Goal: Information Seeking & Learning: Compare options

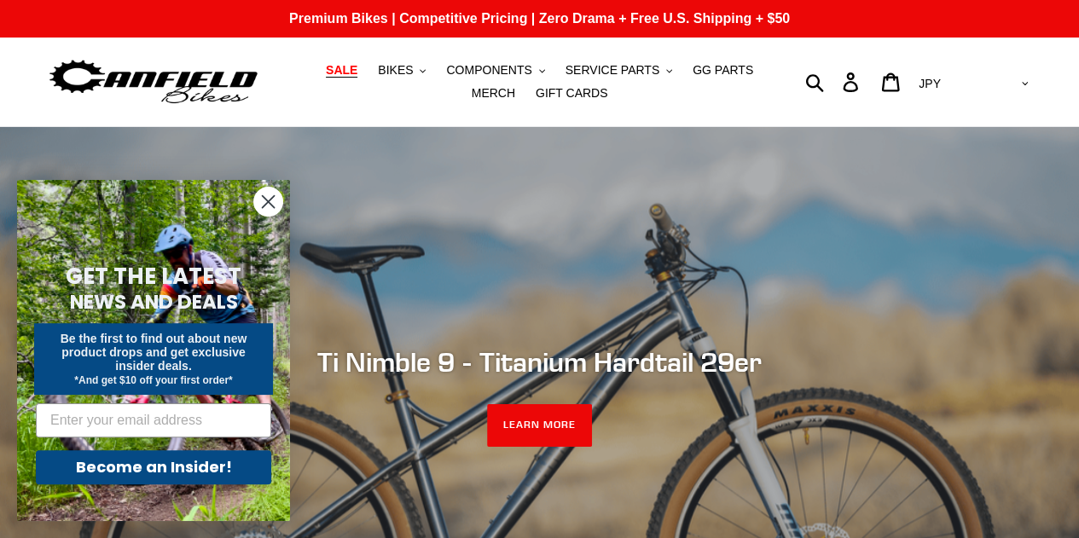
click at [328, 74] on span "SALE" at bounding box center [342, 70] width 32 height 15
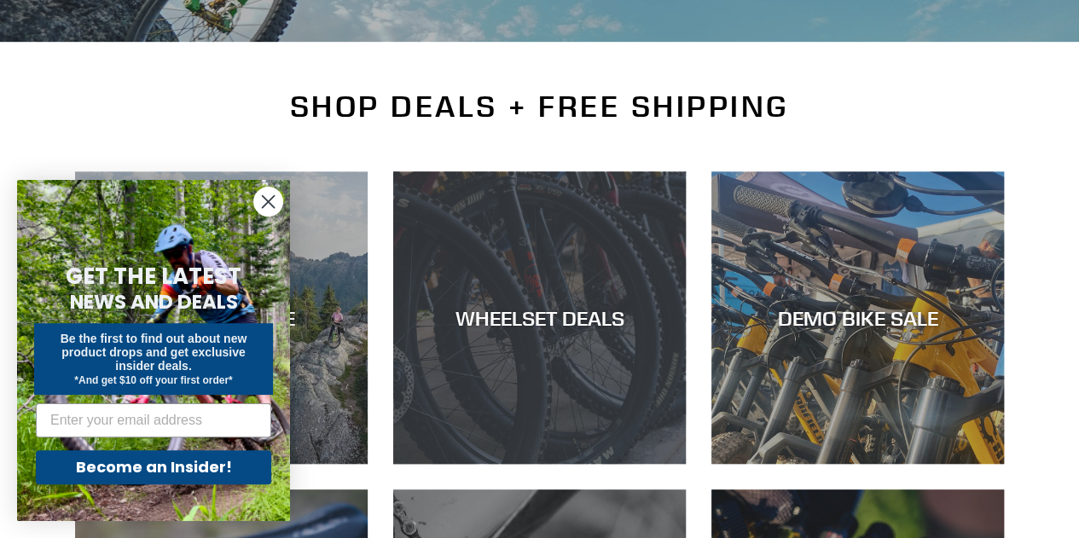
scroll to position [427, 0]
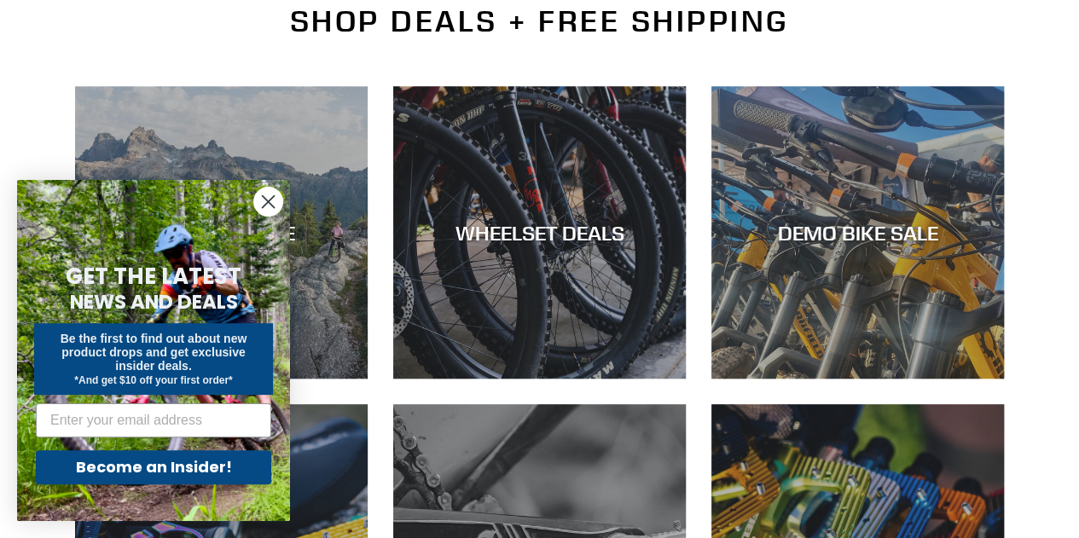
click at [272, 202] on circle "Close dialog" at bounding box center [268, 202] width 28 height 28
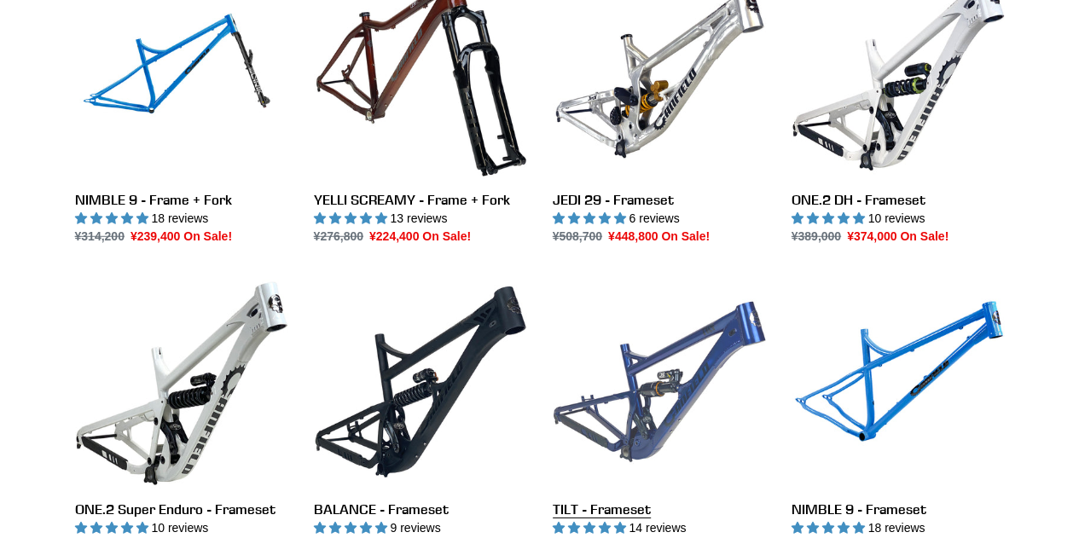
scroll to position [2389, 0]
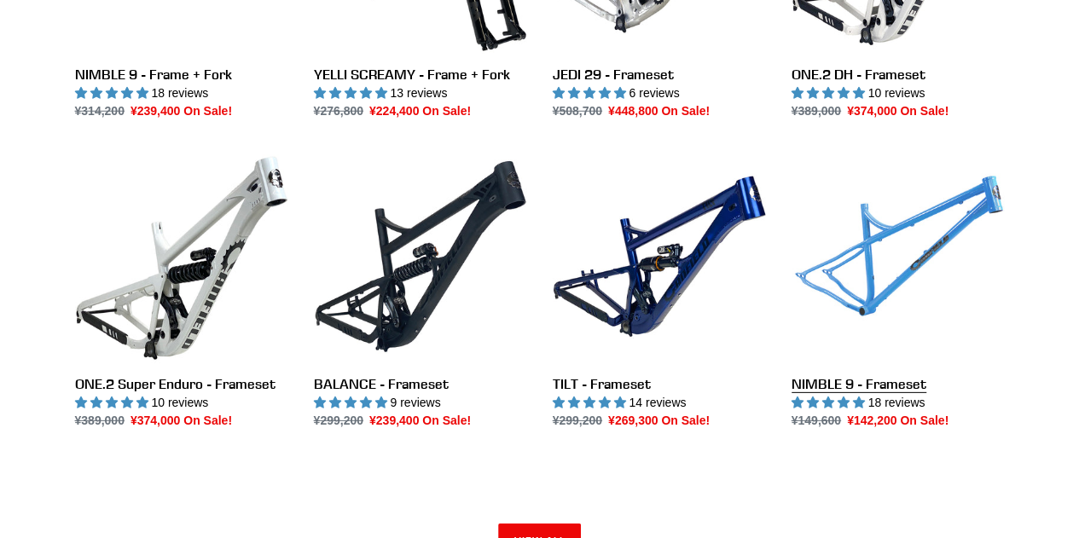
click at [851, 311] on link "NIMBLE 9 - Frameset" at bounding box center [898, 290] width 213 height 280
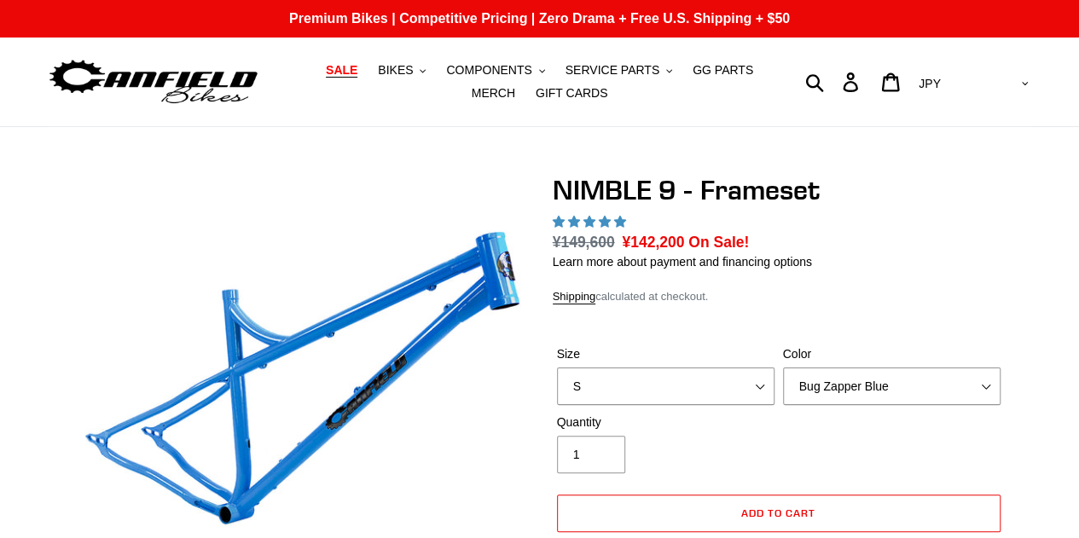
select select "highest-rating"
click at [674, 390] on select "S M L XL" at bounding box center [666, 387] width 218 height 38
select select "M"
click at [557, 368] on select "S M L XL" at bounding box center [666, 387] width 218 height 38
click at [877, 378] on select "Bug Zapper Blue Purple Haze -Sold Out Galaxy Black" at bounding box center [892, 387] width 218 height 38
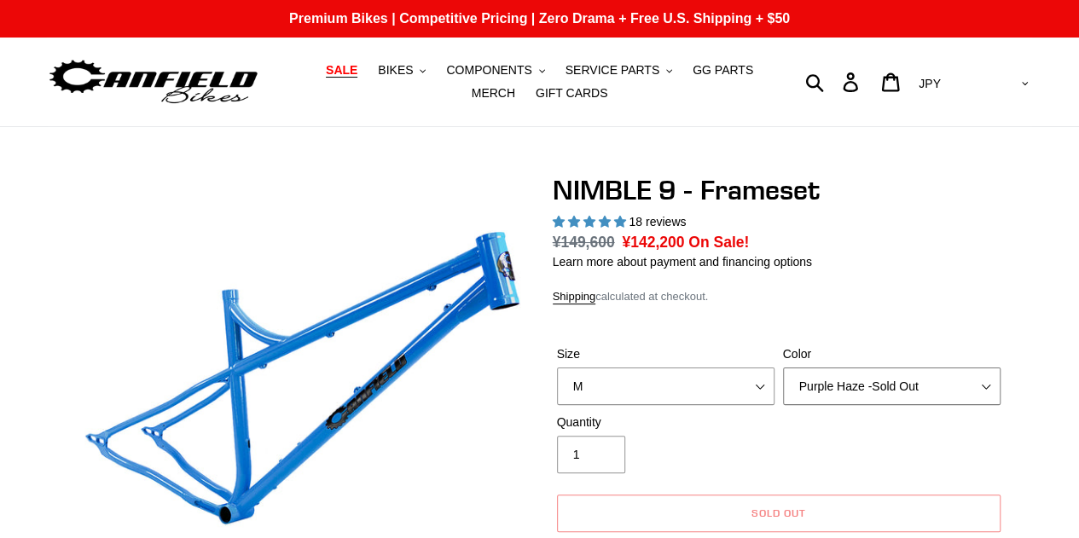
click at [783, 368] on select "Bug Zapper Blue Purple Haze -Sold Out Galaxy Black" at bounding box center [892, 387] width 218 height 38
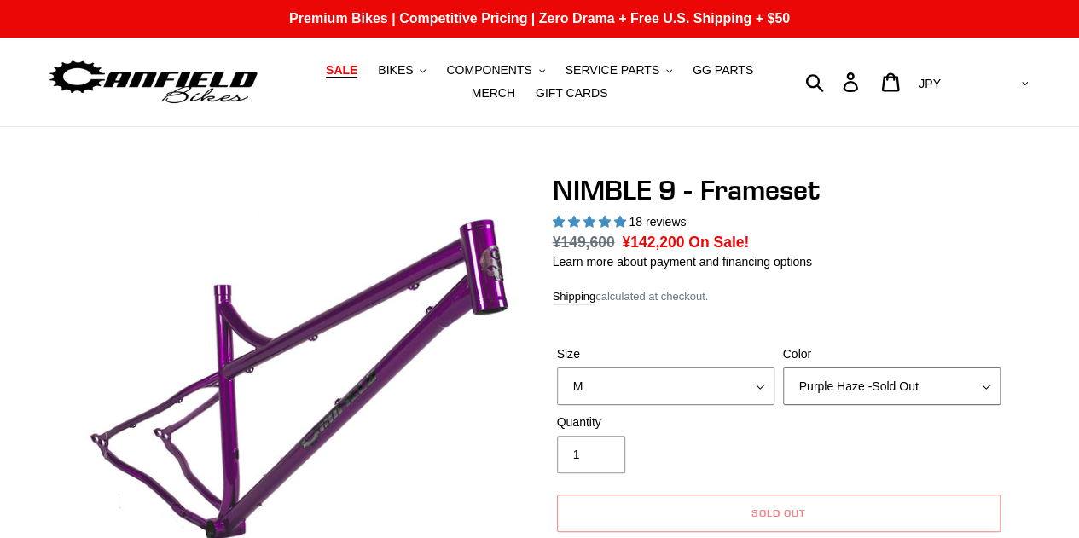
click at [876, 387] on select "Bug Zapper Blue Purple Haze -Sold Out Galaxy Black" at bounding box center [892, 387] width 218 height 38
select select "Galaxy Black"
click at [783, 368] on select "Bug Zapper Blue Purple Haze -Sold Out Galaxy Black" at bounding box center [892, 387] width 218 height 38
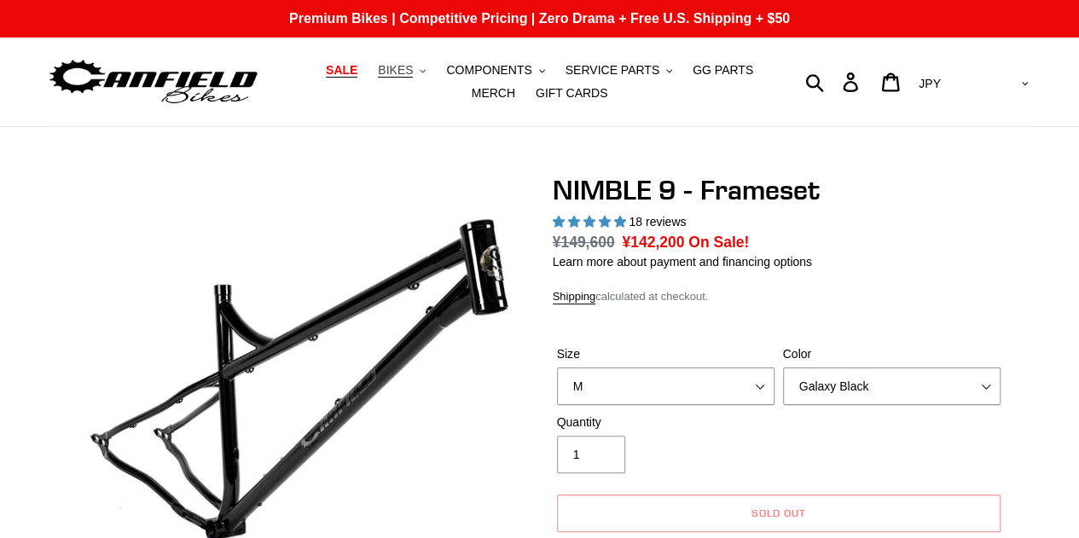
click at [378, 67] on span "BIKES" at bounding box center [395, 70] width 35 height 15
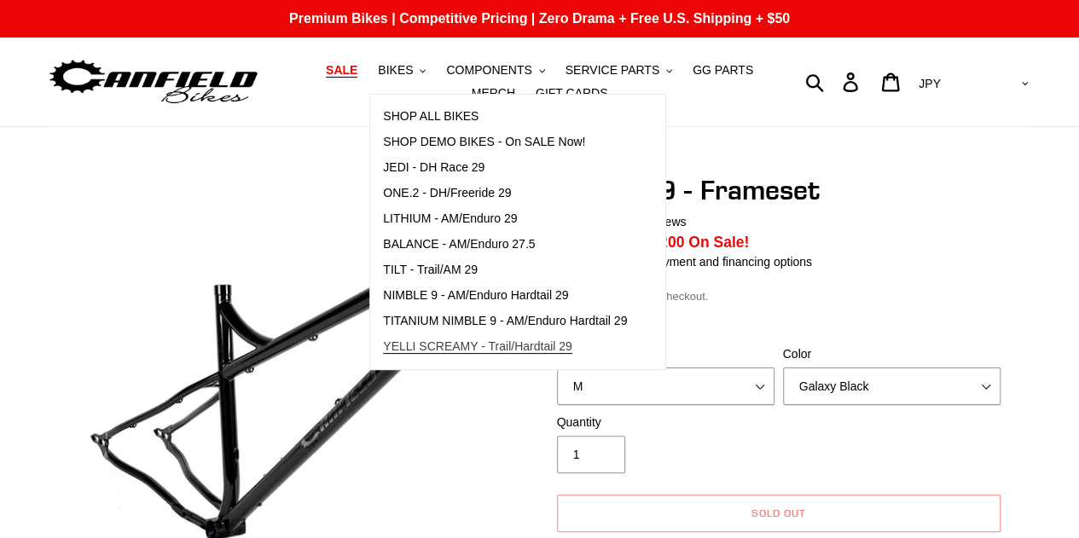
click at [544, 355] on link "YELLI SCREAMY - Trail/Hardtail 29" at bounding box center [505, 348] width 270 height 26
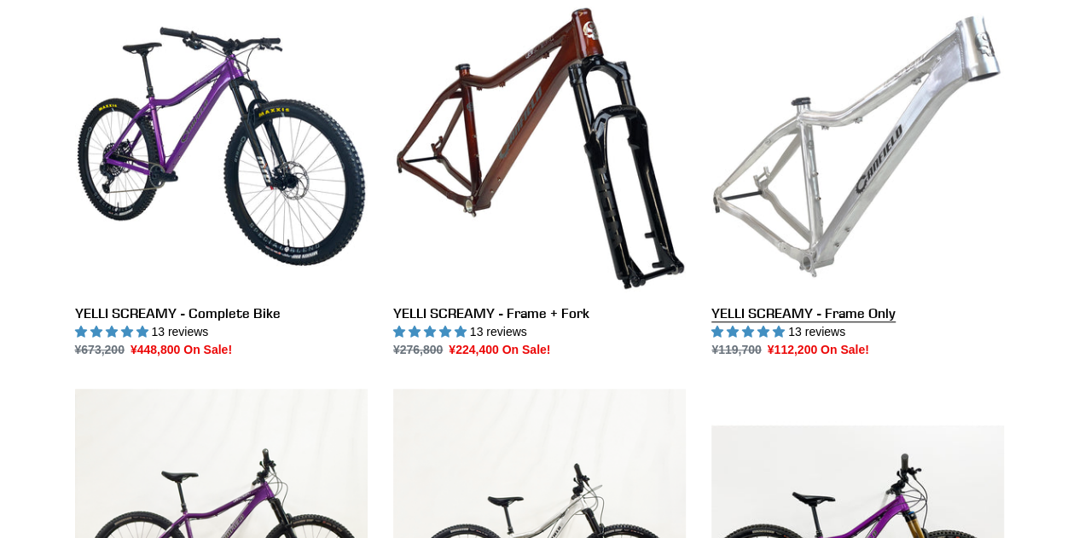
scroll to position [512, 0]
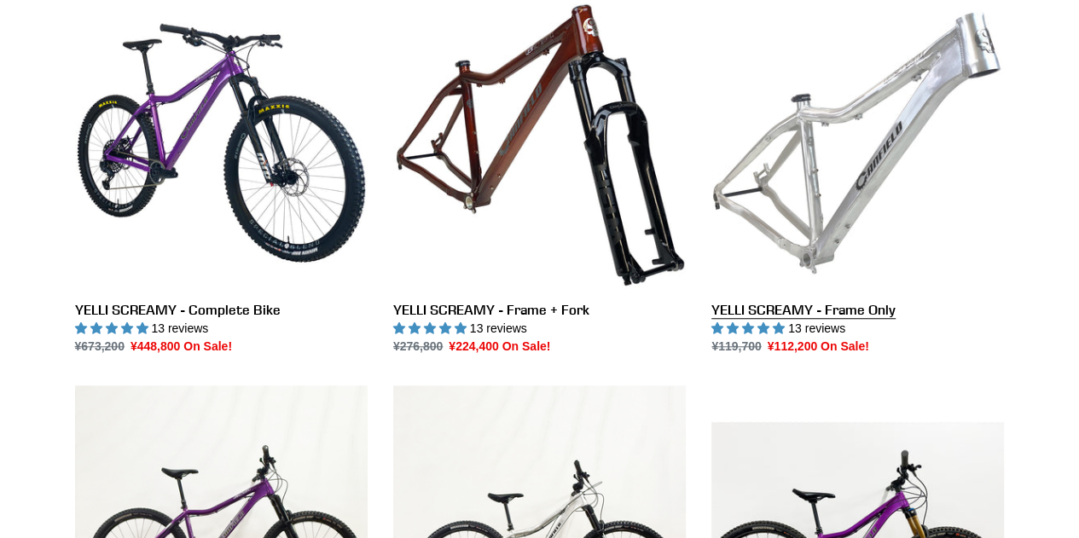
click at [826, 240] on link "YELLI SCREAMY - Frame Only" at bounding box center [858, 176] width 293 height 359
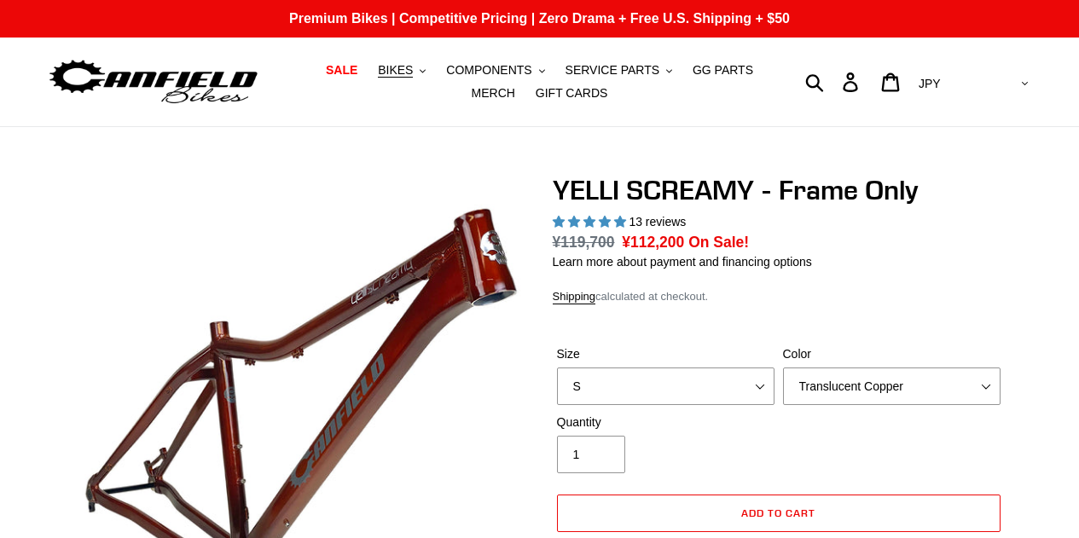
select select "highest-rating"
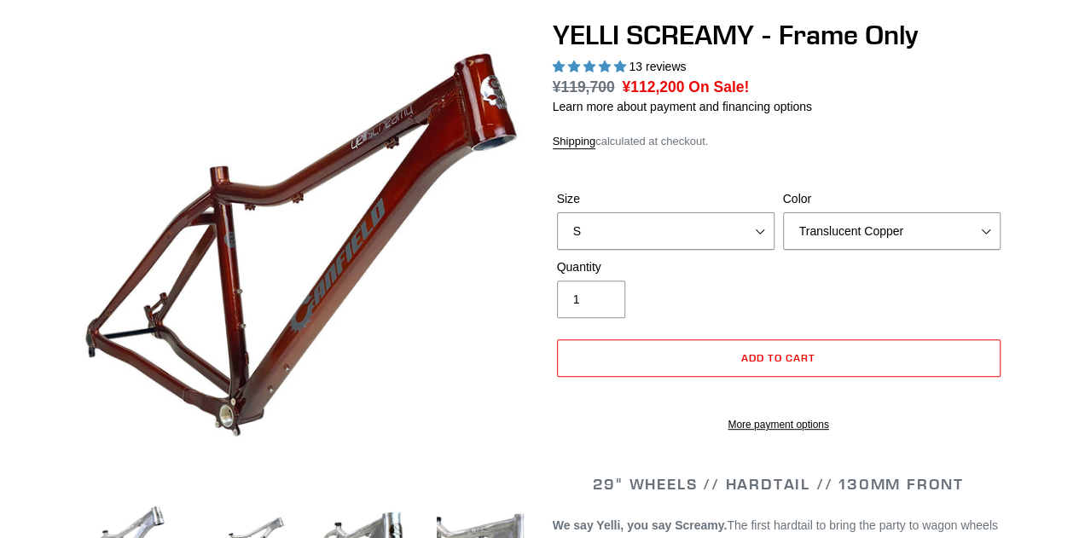
scroll to position [171, 0]
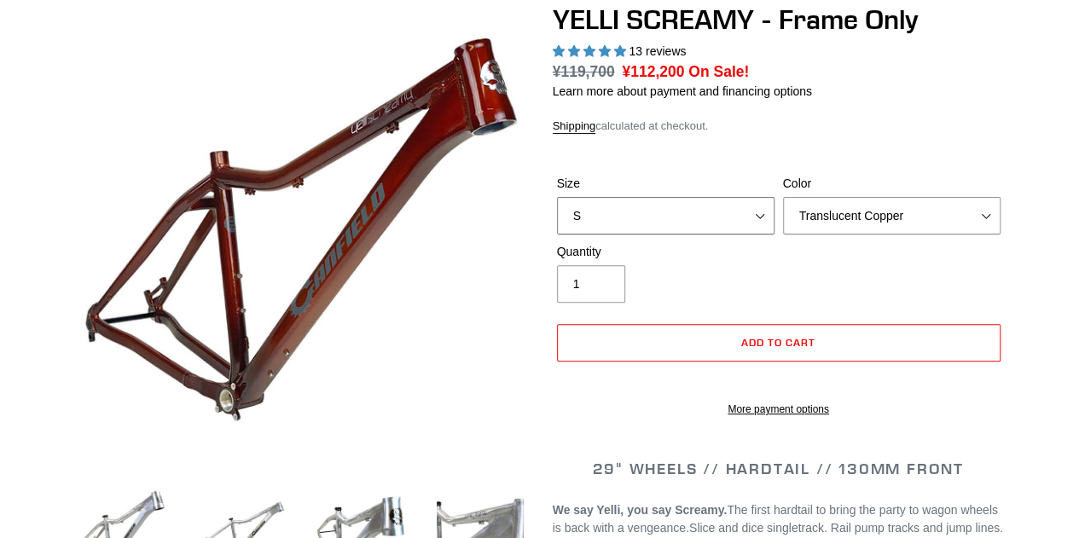
click at [656, 207] on select "S M L XL" at bounding box center [666, 216] width 218 height 38
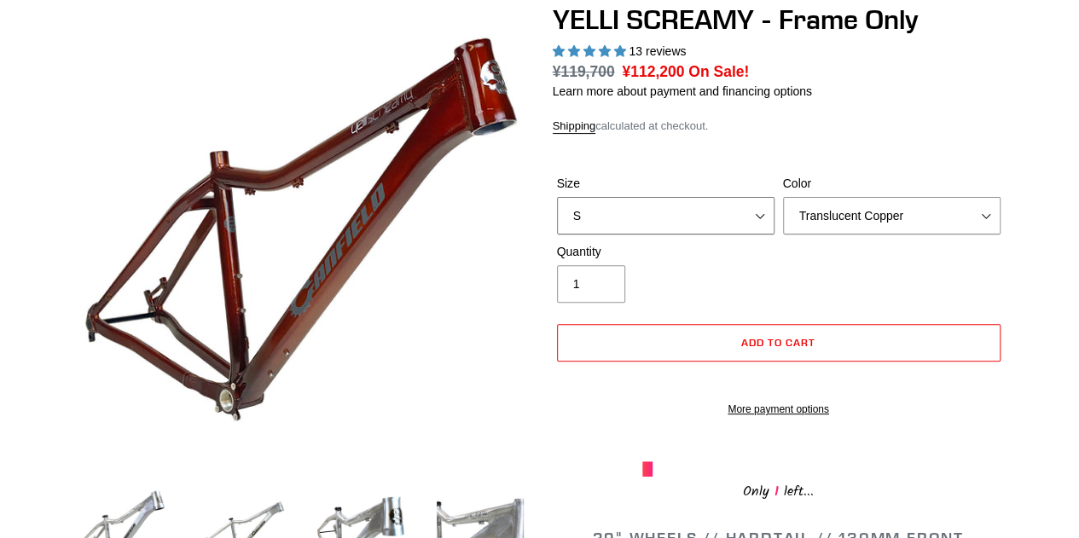
select select "M"
click at [557, 197] on select "S M L XL" at bounding box center [666, 216] width 218 height 38
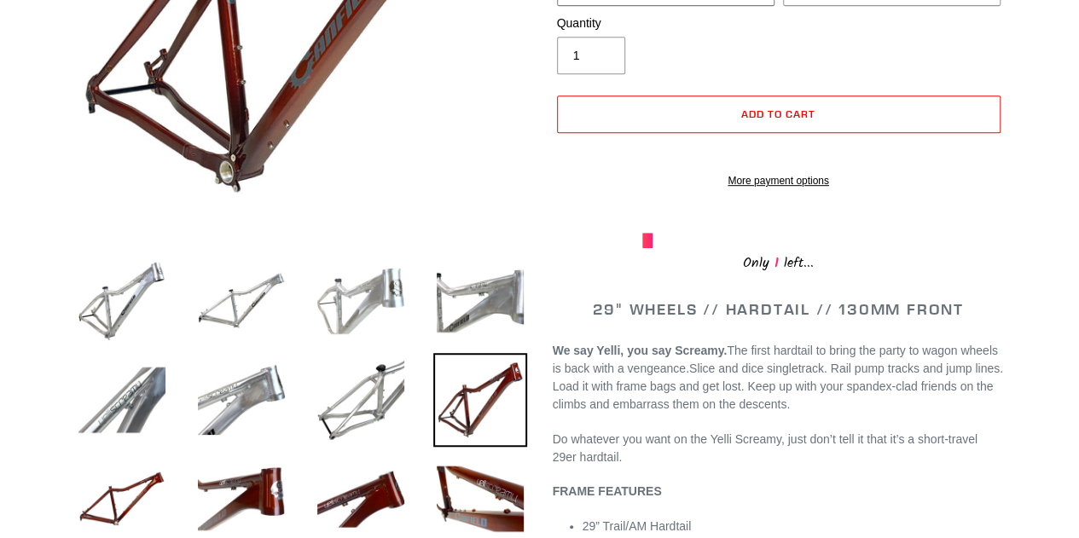
scroll to position [512, 0]
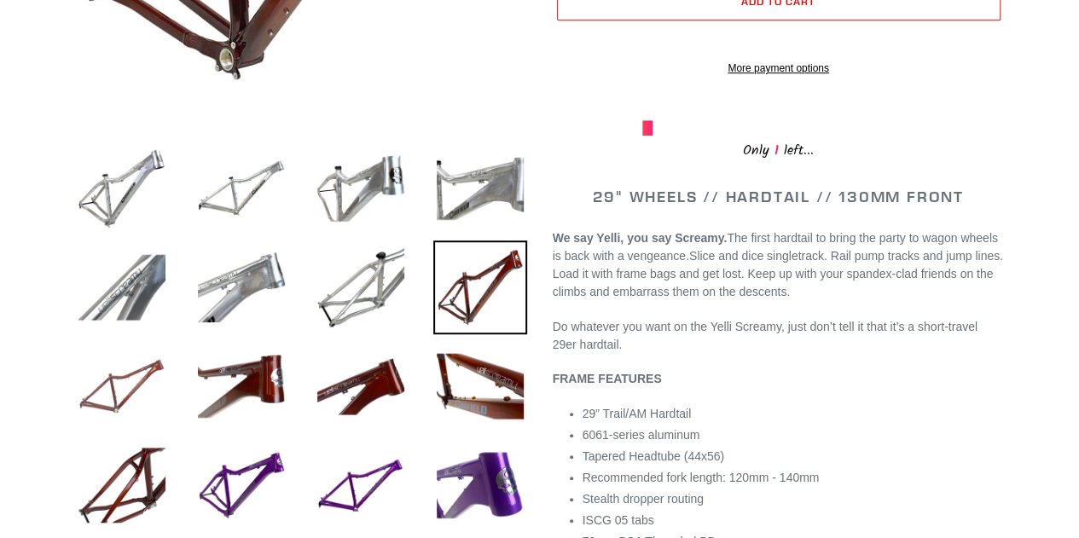
click at [141, 388] on img at bounding box center [122, 387] width 94 height 94
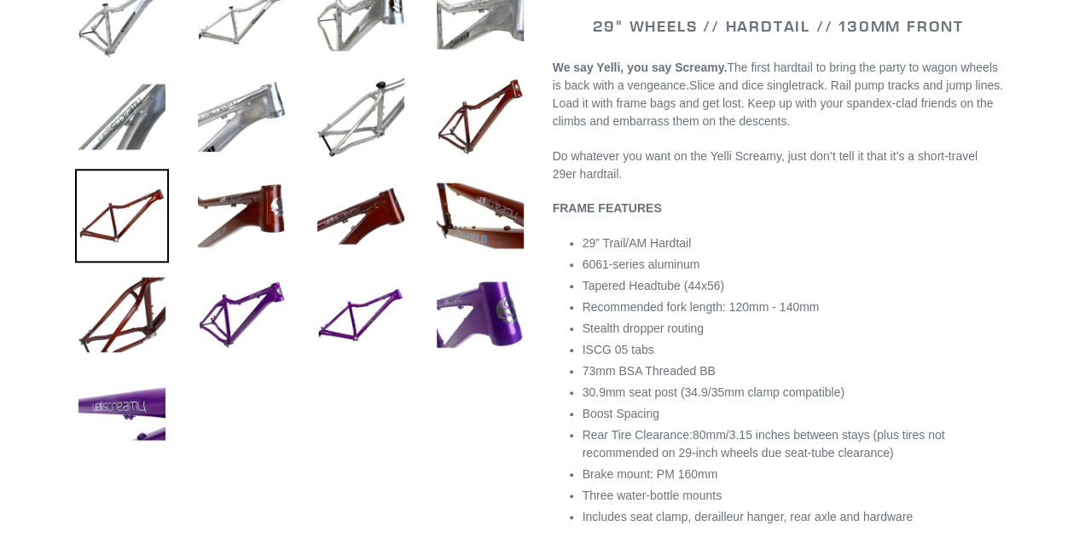
scroll to position [171, 0]
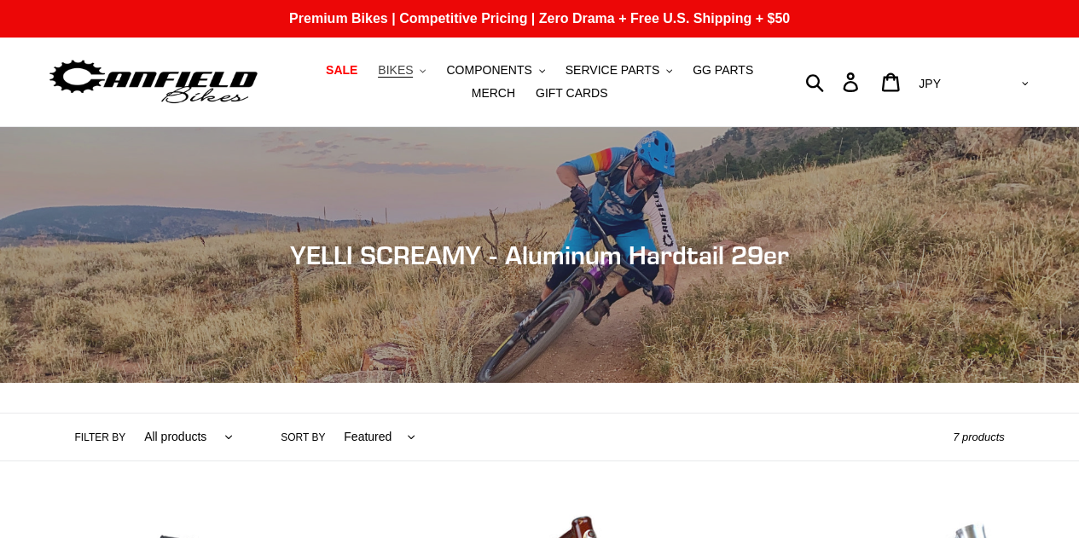
click at [386, 66] on span "BIKES" at bounding box center [395, 70] width 35 height 15
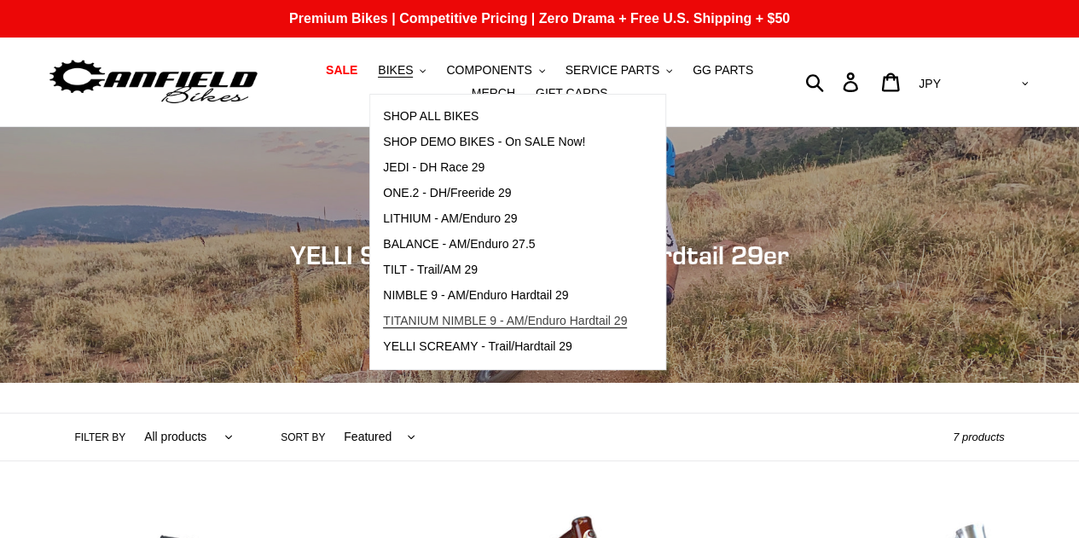
click at [535, 322] on span "TITANIUM NIMBLE 9 - AM/Enduro Hardtail 29" at bounding box center [505, 321] width 244 height 15
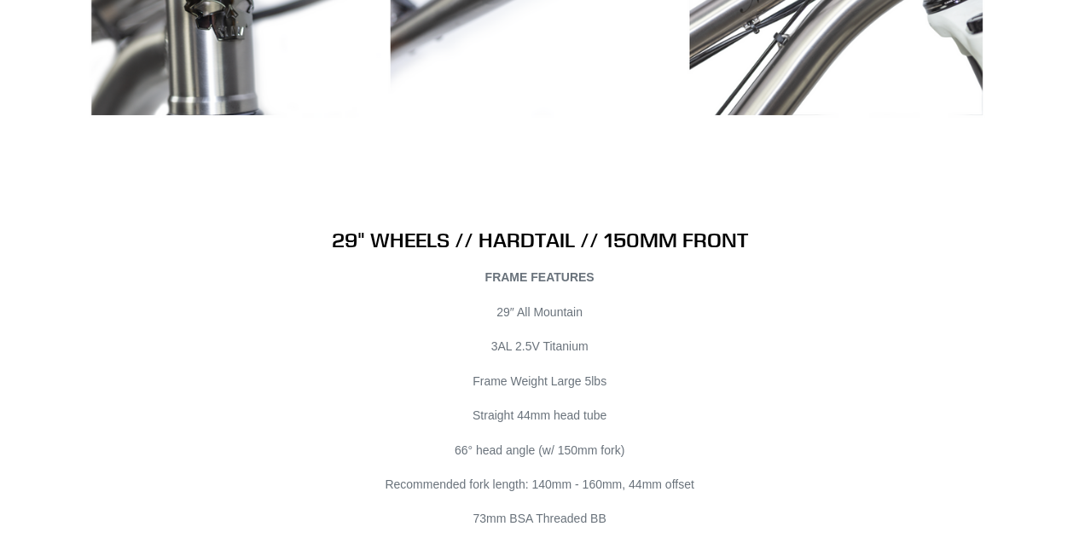
scroll to position [9216, 0]
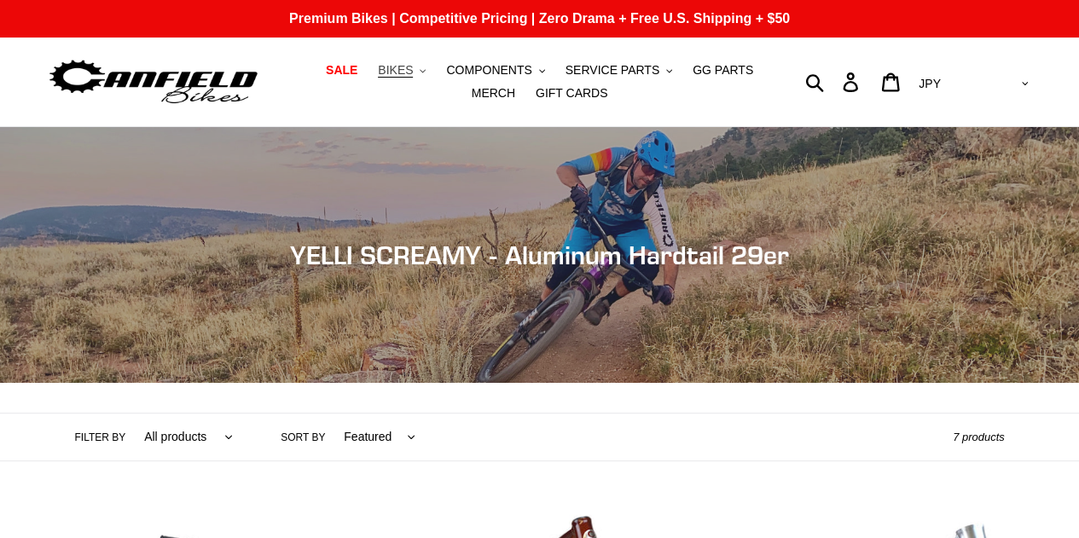
click at [378, 63] on span "BIKES" at bounding box center [395, 70] width 35 height 15
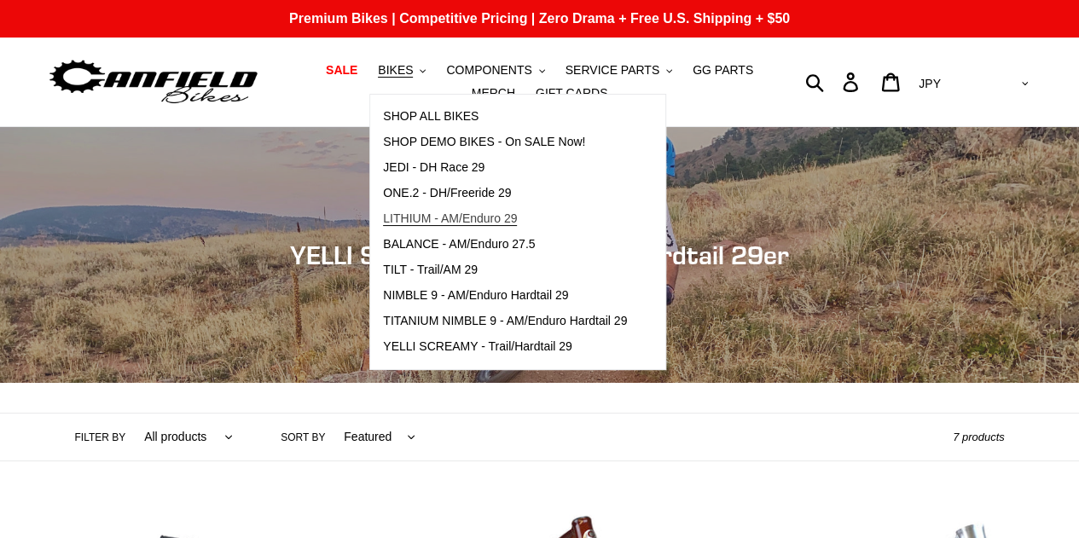
click at [483, 222] on span "LITHIUM - AM/Enduro 29" at bounding box center [450, 219] width 134 height 15
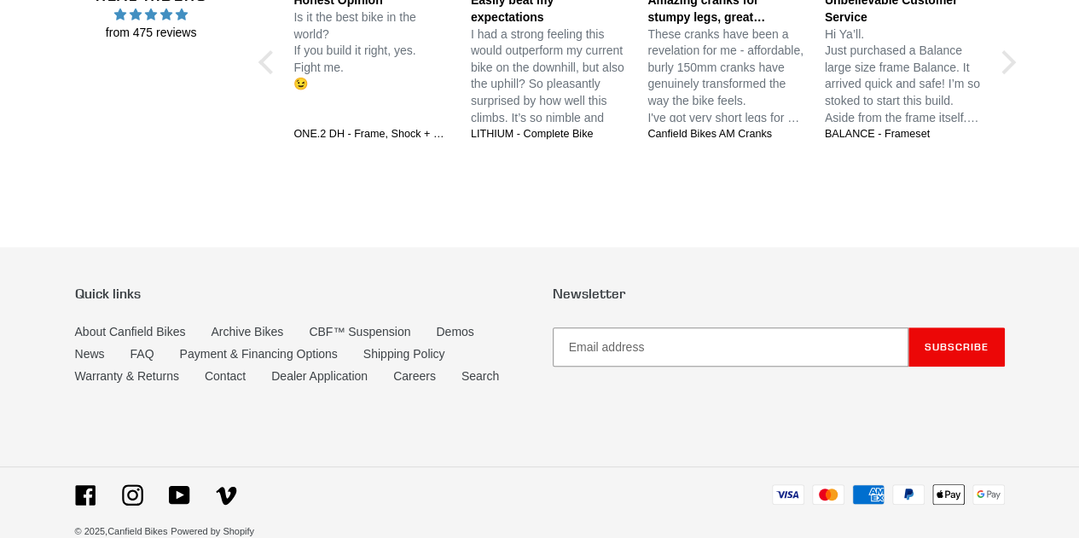
scroll to position [3555, 0]
